Goal: Task Accomplishment & Management: Manage account settings

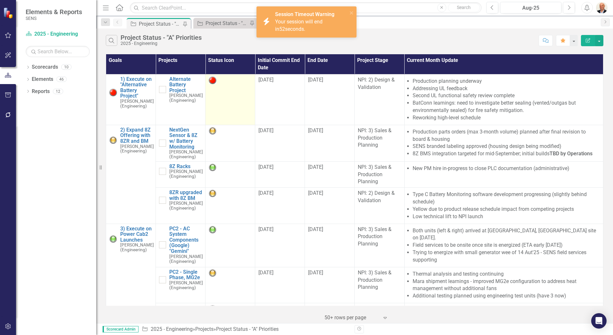
click at [212, 81] on img at bounding box center [213, 80] width 8 height 8
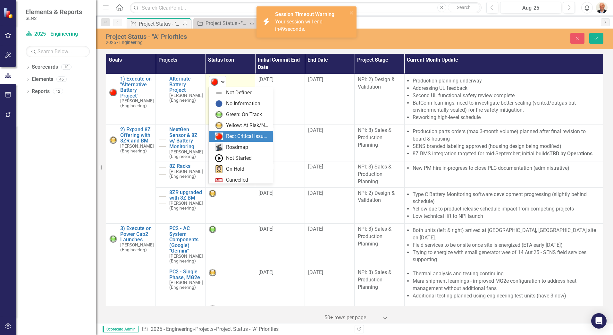
click at [224, 81] on icon "Expand" at bounding box center [223, 81] width 6 height 5
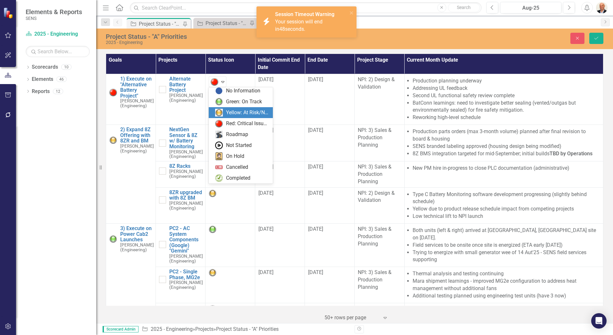
click at [227, 114] on div "Yellow: At Risk/Needs Attention" at bounding box center [247, 112] width 43 height 7
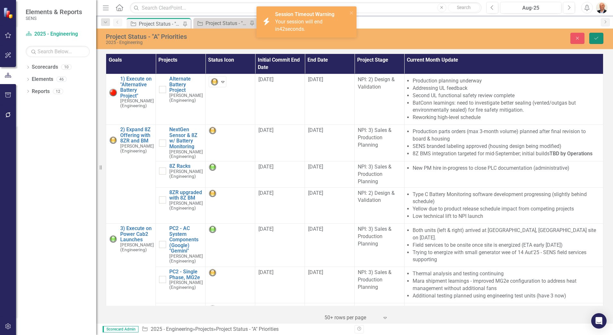
click at [597, 38] on icon "Save" at bounding box center [597, 38] width 6 height 4
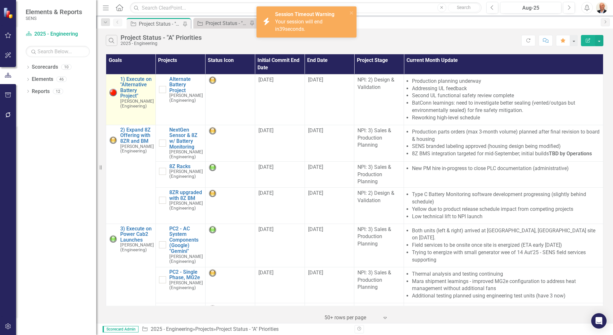
click at [114, 91] on img at bounding box center [113, 93] width 8 height 8
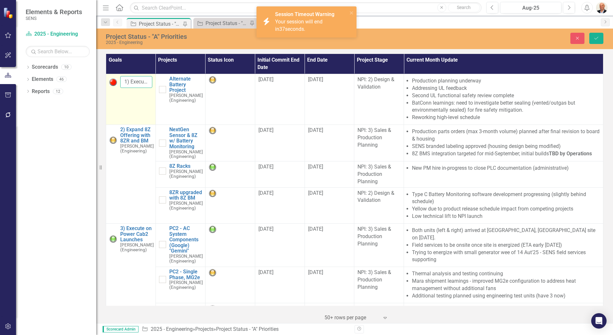
click at [136, 81] on input "1) Execute on "Alternative Battery Project"" at bounding box center [136, 82] width 32 height 12
click at [109, 82] on img at bounding box center [113, 82] width 8 height 8
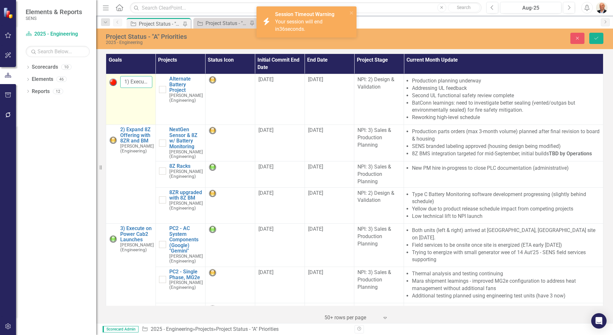
click at [144, 81] on input "1) Execute on "Alternative Battery Project"" at bounding box center [136, 82] width 32 height 12
click at [132, 101] on td "1) Execute on "Alternative Battery Project" Edit Edit Goal Link Open Element" at bounding box center [131, 99] width 50 height 51
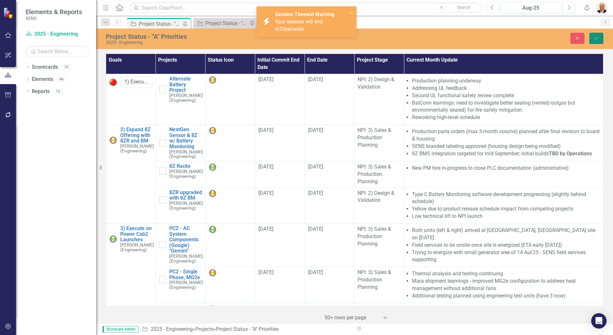
click at [598, 34] on button "Save" at bounding box center [597, 38] width 14 height 11
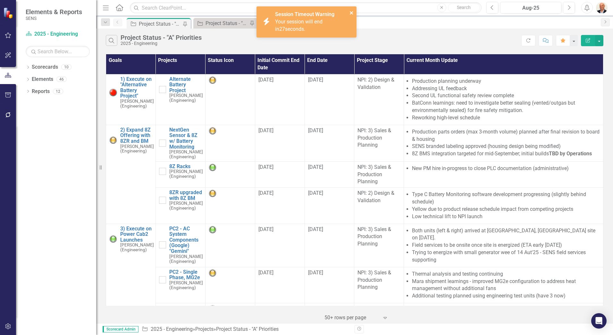
click at [351, 11] on icon "close" at bounding box center [352, 12] width 4 height 5
